Goal: Task Accomplishment & Management: Manage account settings

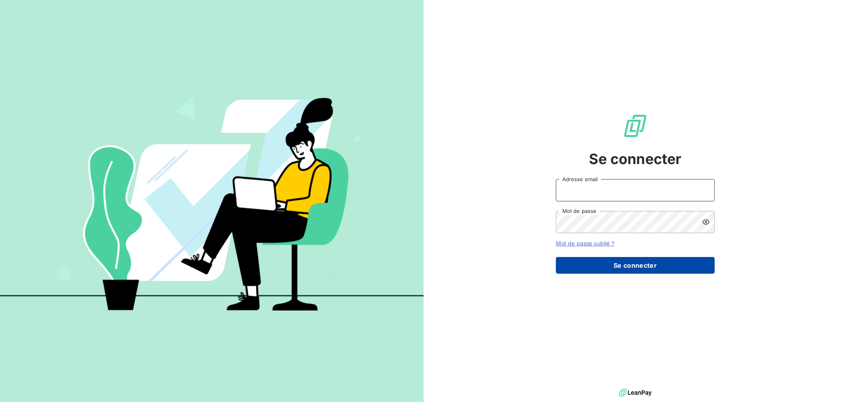
type input "barberin@serpe.fr"
click at [636, 265] on button "Se connecter" at bounding box center [635, 265] width 159 height 17
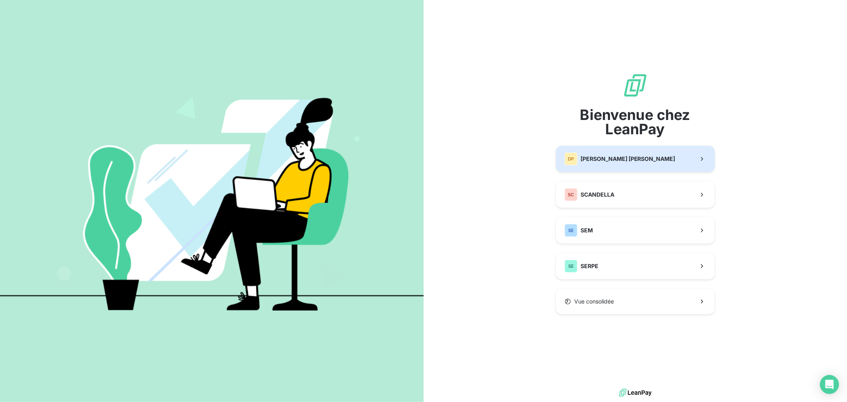
click at [627, 158] on span "DUCONGE PEREIRA" at bounding box center [628, 159] width 95 height 8
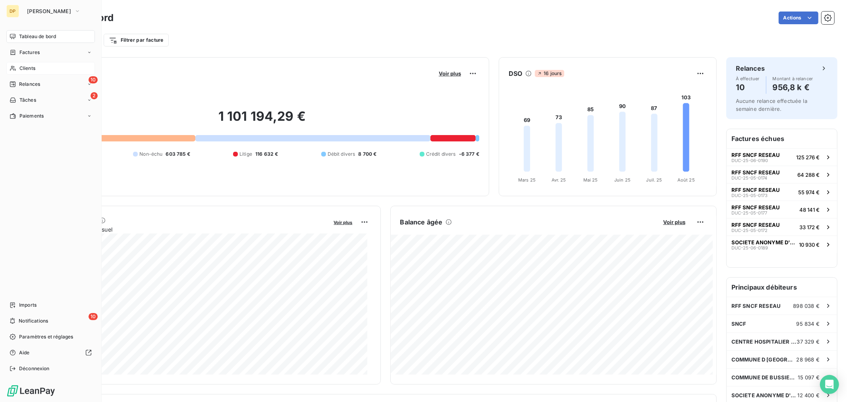
click at [30, 68] on span "Clients" at bounding box center [27, 68] width 16 height 7
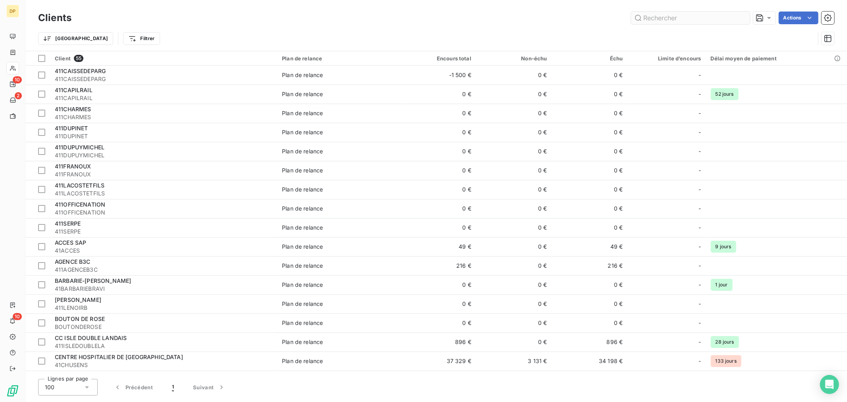
click at [664, 17] on input "text" at bounding box center [690, 18] width 119 height 13
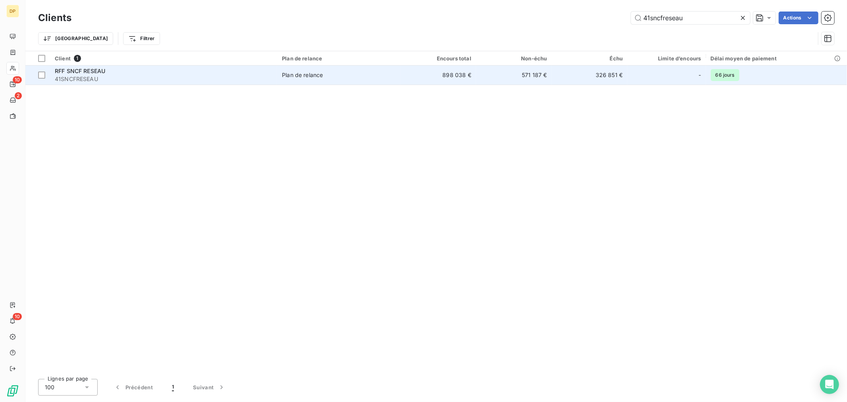
type input "41sncfreseau"
click at [108, 78] on span "41SNCFRESEAU" at bounding box center [164, 79] width 218 height 8
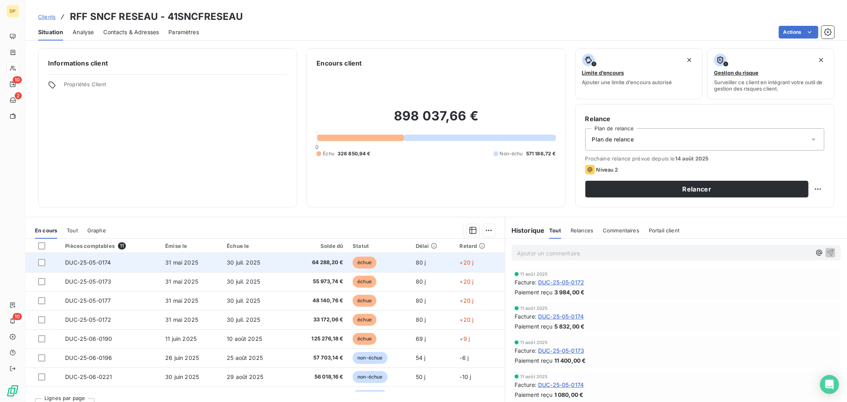
click at [74, 264] on span "DUC-25-05-0174" at bounding box center [88, 262] width 46 height 7
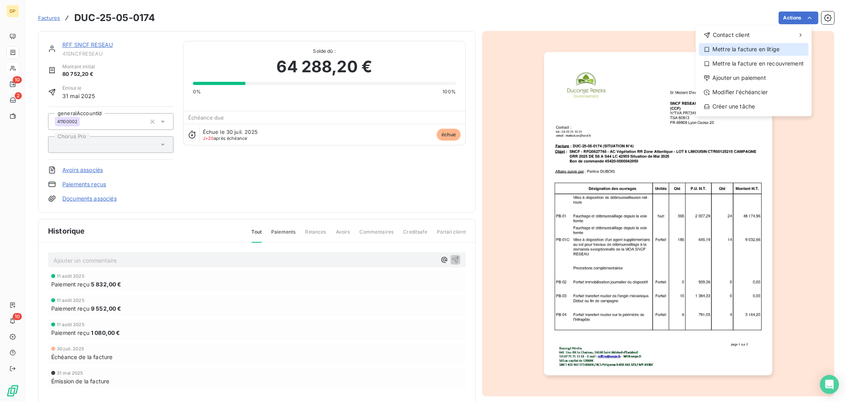
click at [783, 50] on div "Mettre la facture en litige" at bounding box center [754, 49] width 110 height 13
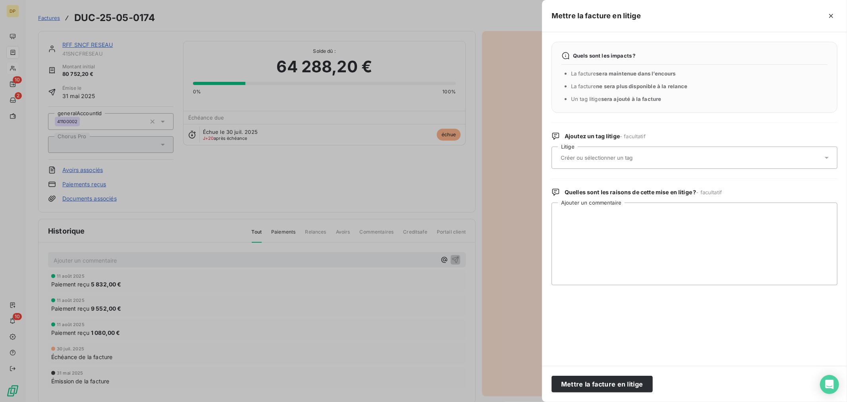
click at [601, 158] on input "text" at bounding box center [618, 157] width 116 height 7
click at [833, 14] on icon "button" at bounding box center [832, 16] width 8 height 8
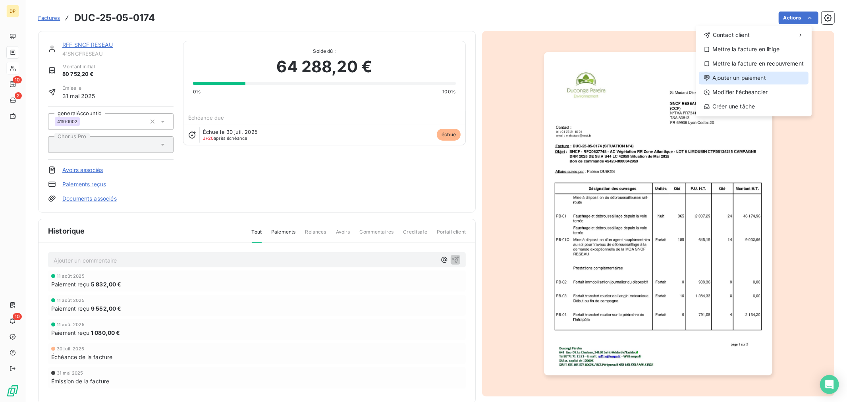
click at [765, 77] on div "Ajouter un paiement" at bounding box center [754, 78] width 110 height 13
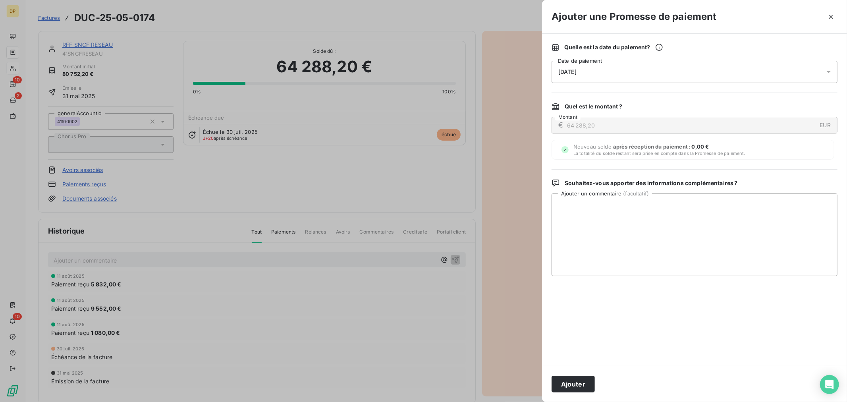
click at [615, 72] on div "[DATE]" at bounding box center [695, 72] width 286 height 22
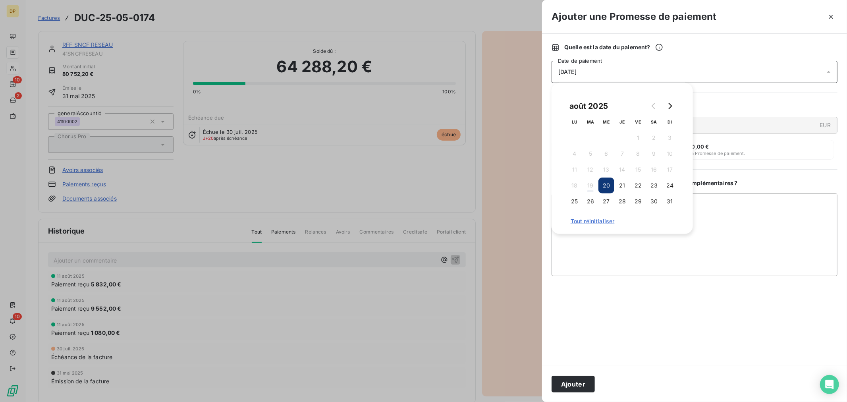
click at [608, 185] on button "20" at bounding box center [607, 186] width 16 height 16
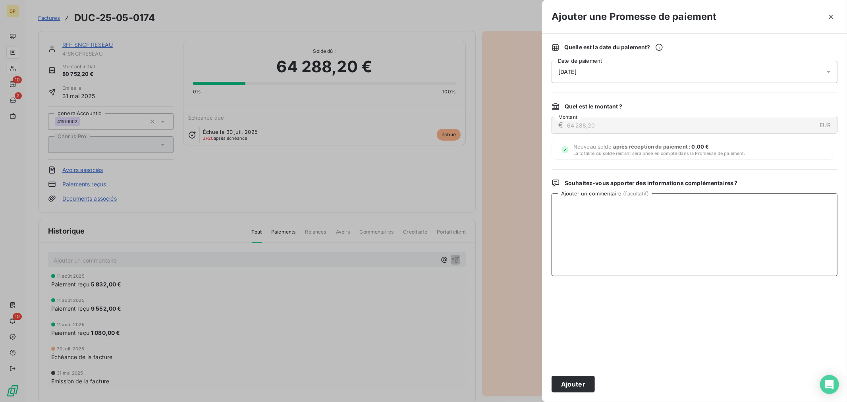
click at [763, 225] on textarea "Ajouter un commentaire ( facultatif )" at bounding box center [695, 234] width 286 height 83
click at [585, 385] on button "Ajouter" at bounding box center [573, 384] width 43 height 17
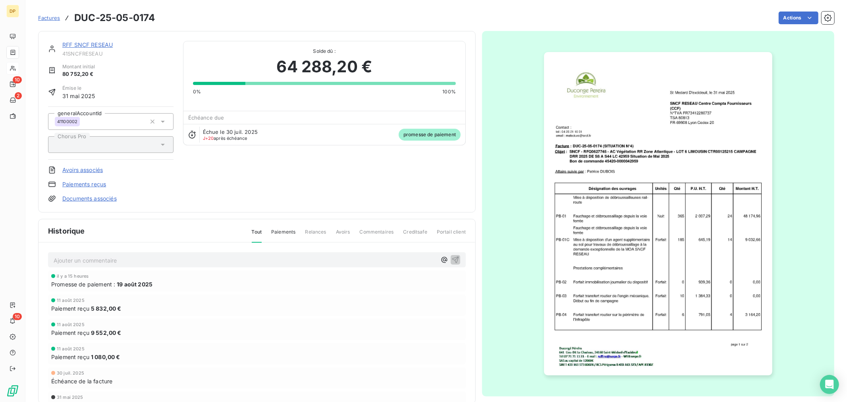
click at [75, 263] on p "Ajouter un commentaire ﻿" at bounding box center [245, 260] width 383 height 10
click at [233, 260] on p "Statut de la facture sur la plateforme SNCF "payée le [DATE]"" at bounding box center [245, 259] width 383 height 9
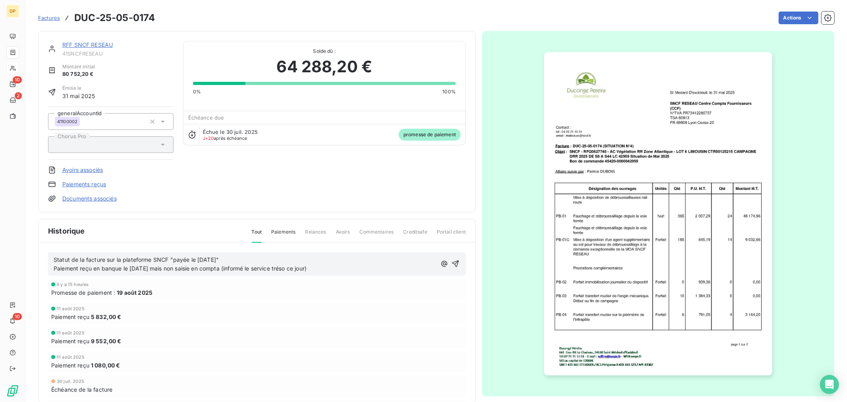
drag, startPoint x: 329, startPoint y: 265, endPoint x: 43, endPoint y: 256, distance: 286.6
click at [43, 256] on div "Statut de la facture sur la plateforme SNCF "payée le [DATE]" Paiement reçu en …" at bounding box center [257, 335] width 437 height 184
copy span "Statut de la facture sur la plateforme SNCF "payée le [DATE]" Paiement reçu en …"
click at [151, 269] on span "Statut de la facture sur la plateforme SNCF "payée le [DATE]" Paiement reçu en …" at bounding box center [180, 264] width 253 height 16
click at [286, 268] on span "Statut de la facture sur la plateforme SNCF "payée le [DATE]" Paiement reçu en …" at bounding box center [182, 264] width 256 height 16
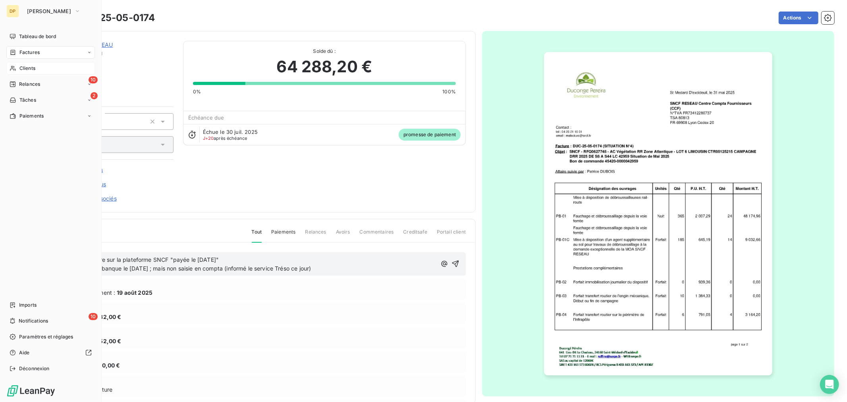
drag, startPoint x: 323, startPoint y: 267, endPoint x: 1, endPoint y: 242, distance: 323.5
click at [1, 242] on div "DP DUCONGE PEREIRA Tableau de bord Factures Clients 10 Relances 2 Tâches Paieme…" at bounding box center [423, 201] width 847 height 402
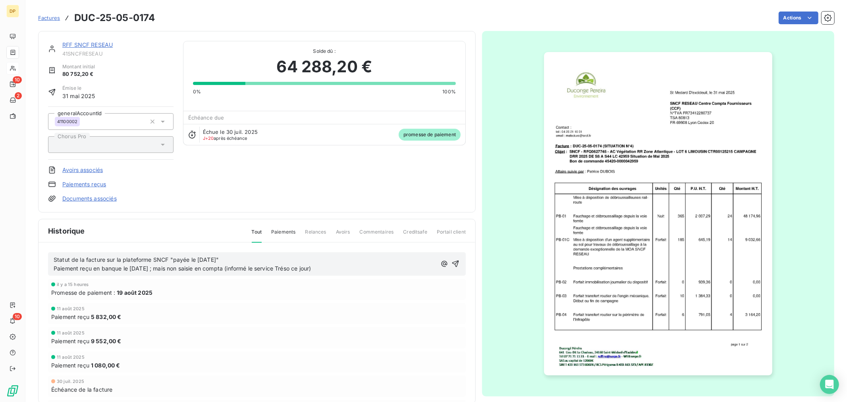
copy span "Statut de la facture sur la plateforme SNCF "payée le [DATE]" Paiement reçu en …"
click at [325, 271] on p "Statut de la facture sur la plateforme SNCF "payée le [DATE]" Paiement reçu en …" at bounding box center [245, 264] width 383 height 18
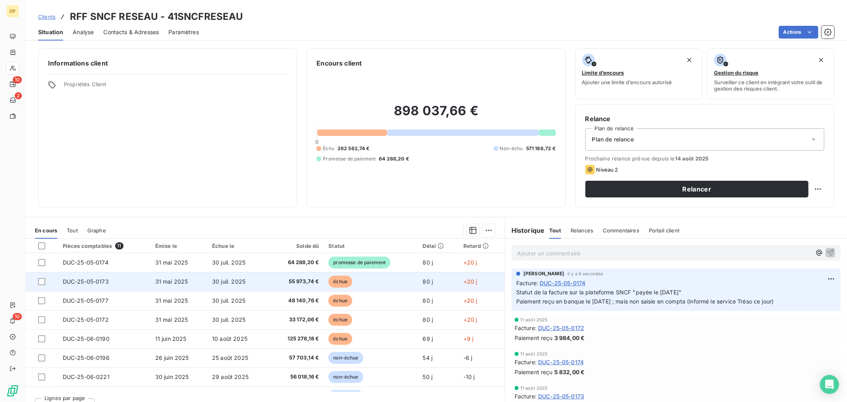
click at [244, 280] on td "30 juil. 2025" at bounding box center [237, 281] width 61 height 19
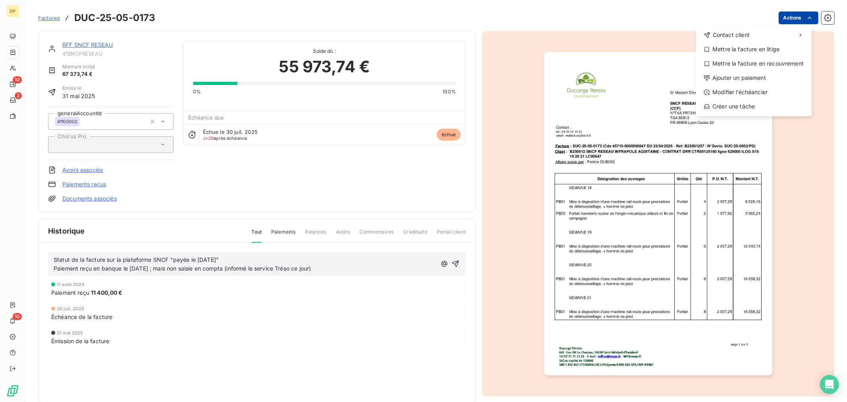
click at [809, 18] on html "DP 10 2 10 Factures DUC-25-05-0173 Actions Contact client Mettre la facture en …" at bounding box center [423, 201] width 847 height 402
click at [767, 77] on div "Ajouter un paiement" at bounding box center [754, 78] width 110 height 13
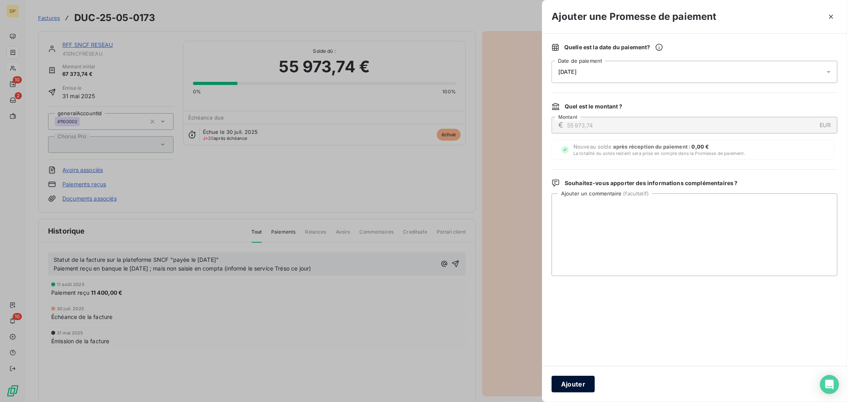
click at [563, 382] on button "Ajouter" at bounding box center [573, 384] width 43 height 17
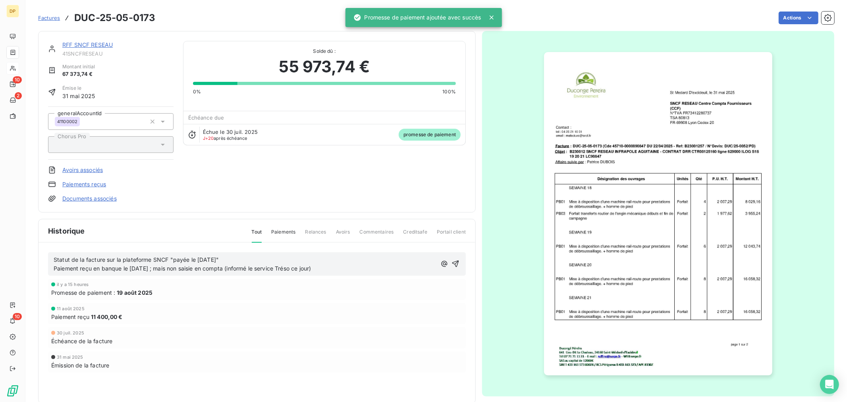
click at [335, 271] on p "Statut de la facture sur la plateforme SNCF "payée le [DATE]" Paiement reçu en …" at bounding box center [245, 264] width 383 height 18
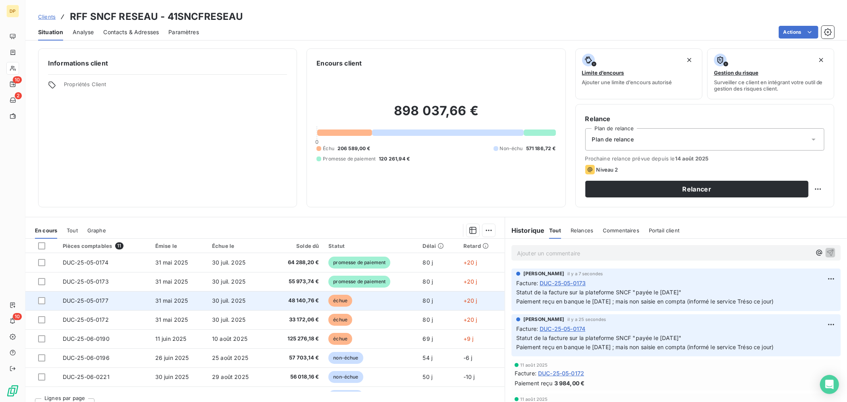
click at [232, 304] on td "30 juil. 2025" at bounding box center [237, 300] width 61 height 19
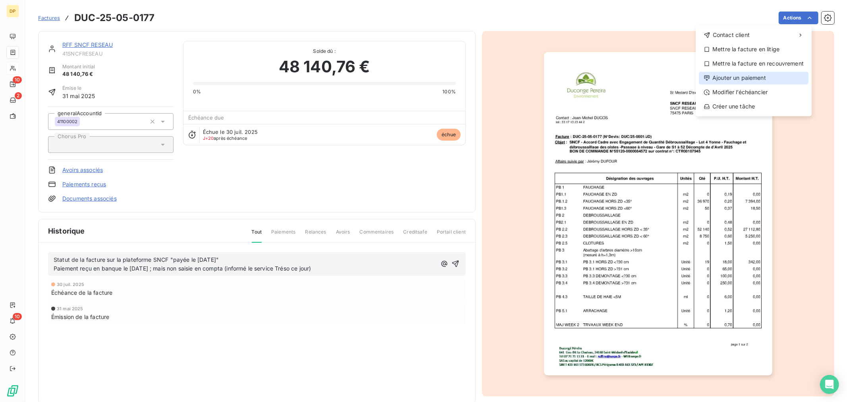
click at [756, 79] on div "Ajouter un paiement" at bounding box center [754, 78] width 110 height 13
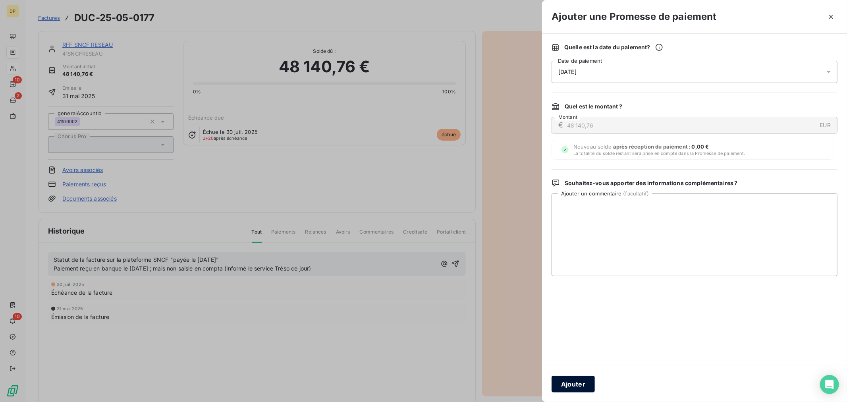
click at [579, 384] on button "Ajouter" at bounding box center [573, 384] width 43 height 17
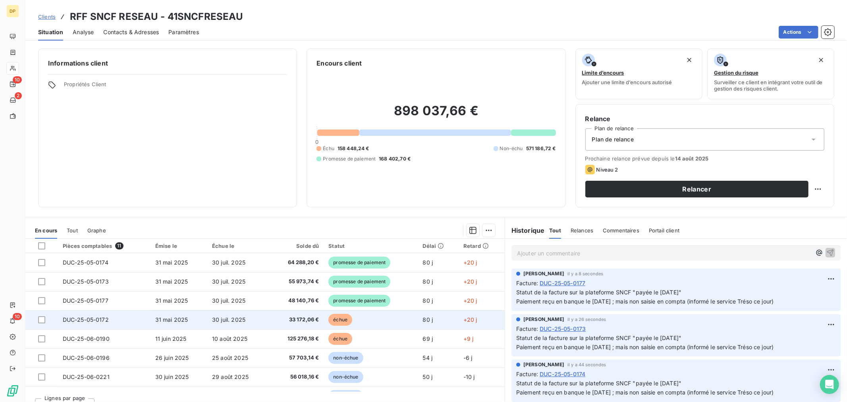
click at [273, 320] on span "33 172,06 €" at bounding box center [296, 320] width 46 height 8
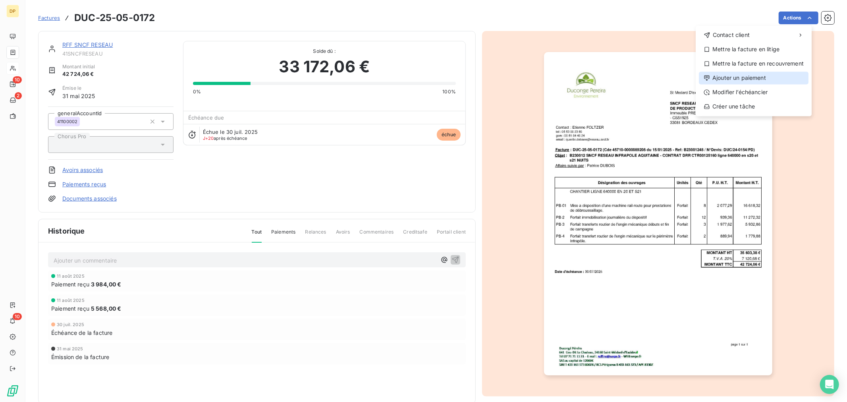
click at [757, 79] on div "Ajouter un paiement" at bounding box center [754, 78] width 110 height 13
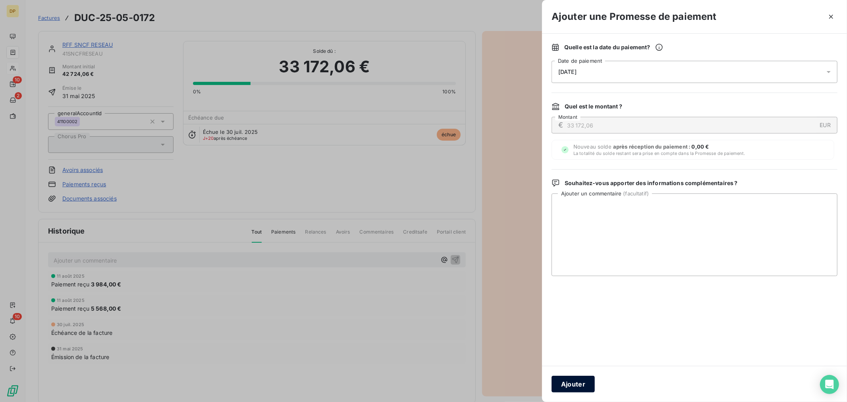
click at [572, 382] on button "Ajouter" at bounding box center [573, 384] width 43 height 17
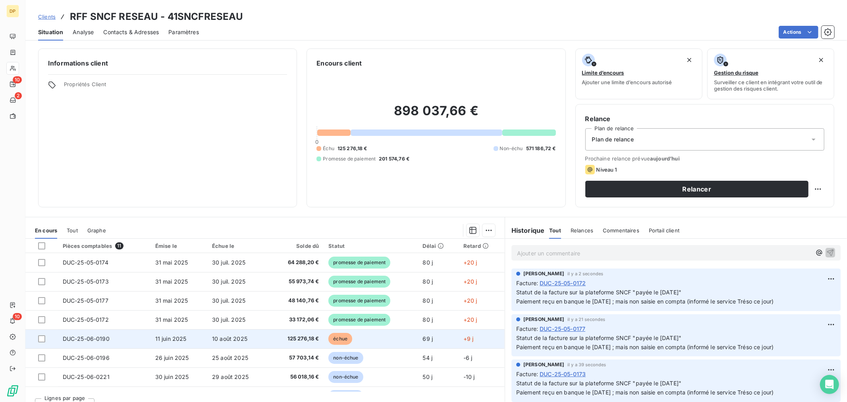
click at [253, 340] on td "10 août 2025" at bounding box center [237, 338] width 61 height 19
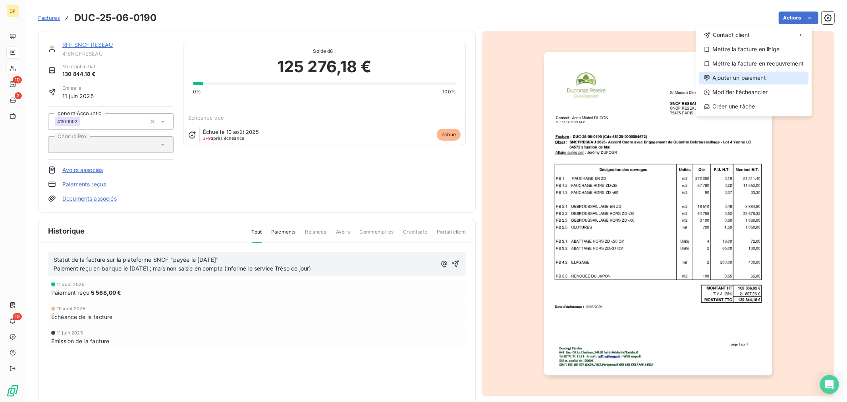
click at [771, 75] on div "Ajouter un paiement" at bounding box center [754, 78] width 110 height 13
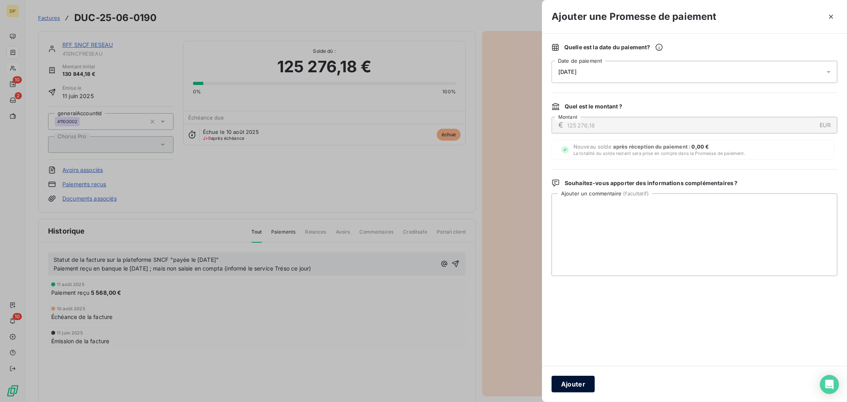
click at [573, 386] on button "Ajouter" at bounding box center [573, 384] width 43 height 17
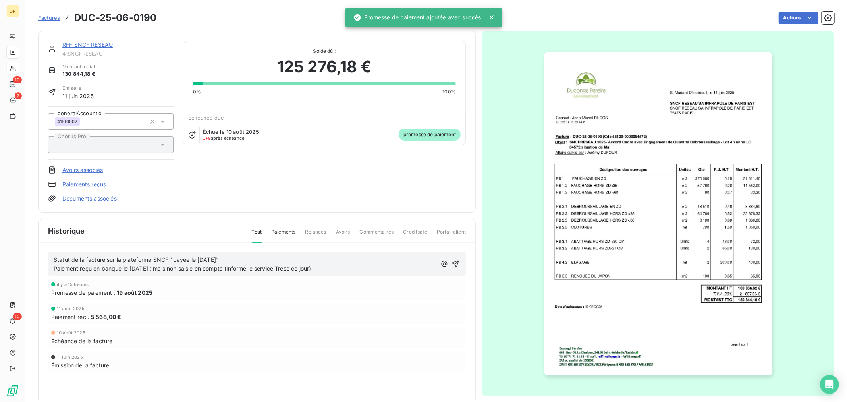
click at [323, 268] on p "Statut de la facture sur la plateforme SNCF "payée le [DATE]" Paiement reçu en …" at bounding box center [245, 264] width 383 height 18
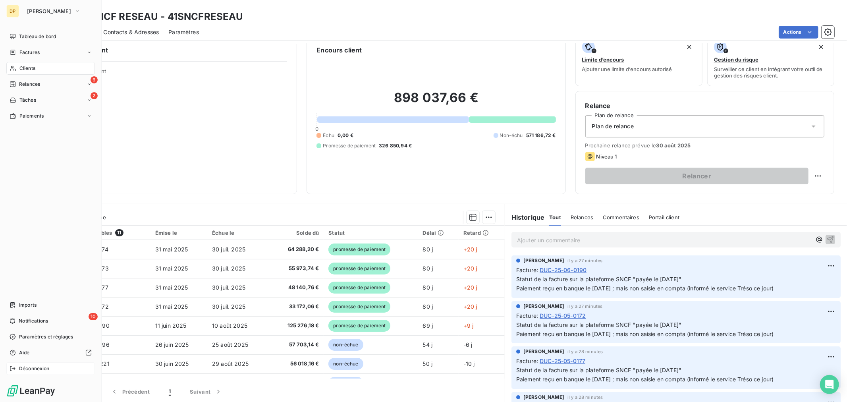
click at [26, 368] on span "Déconnexion" at bounding box center [34, 368] width 31 height 7
